Goal: Task Accomplishment & Management: Manage account settings

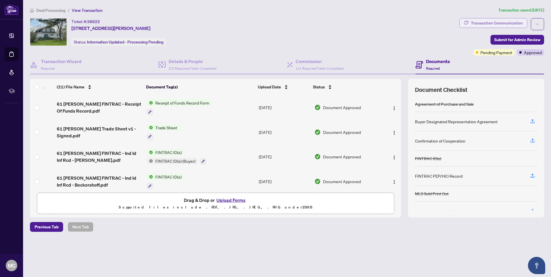
click at [494, 25] on div "Transaction Communication" at bounding box center [497, 22] width 52 height 9
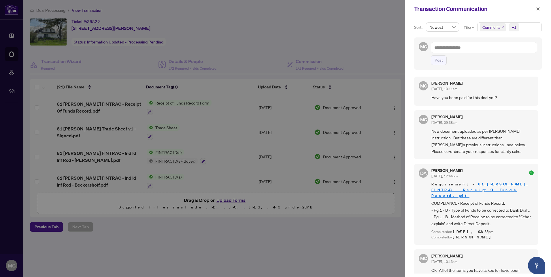
click at [343, 24] on div at bounding box center [275, 138] width 551 height 277
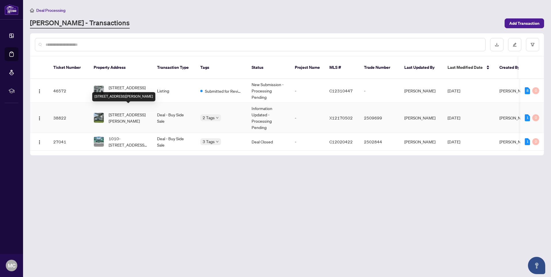
click at [126, 112] on span "[STREET_ADDRESS][PERSON_NAME]" at bounding box center [128, 118] width 39 height 13
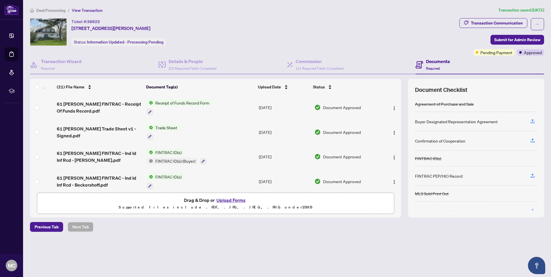
click at [431, 63] on h4 "Documents" at bounding box center [438, 61] width 24 height 7
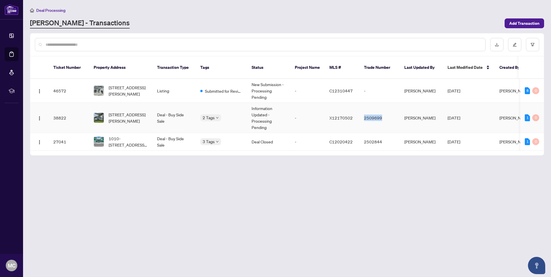
drag, startPoint x: 386, startPoint y: 112, endPoint x: 364, endPoint y: 111, distance: 21.1
click at [364, 111] on td "2509699" at bounding box center [380, 118] width 40 height 30
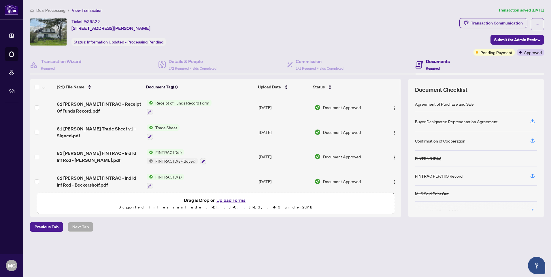
click at [377, 46] on div "Ticket #: 38822 [STREET_ADDRESS][PERSON_NAME] Status: Information Updated - Pro…" at bounding box center [244, 36] width 430 height 37
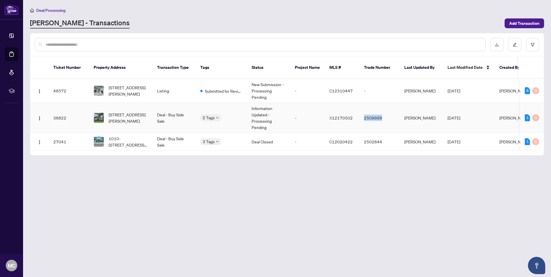
drag, startPoint x: 383, startPoint y: 112, endPoint x: 364, endPoint y: 111, distance: 18.8
click at [364, 111] on td "2509699" at bounding box center [380, 118] width 40 height 30
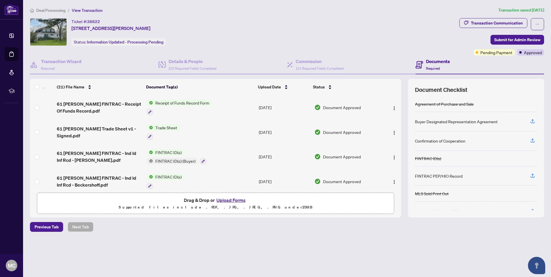
drag, startPoint x: 187, startPoint y: 28, endPoint x: 73, endPoint y: 23, distance: 114.8
click at [73, 23] on div "Ticket #: 38822 [STREET_ADDRESS][PERSON_NAME] Status: Information Updated - Pro…" at bounding box center [243, 32] width 427 height 28
copy div "Ticket #: 38822 [STREET_ADDRESS][PERSON_NAME]"
